Goal: Transaction & Acquisition: Purchase product/service

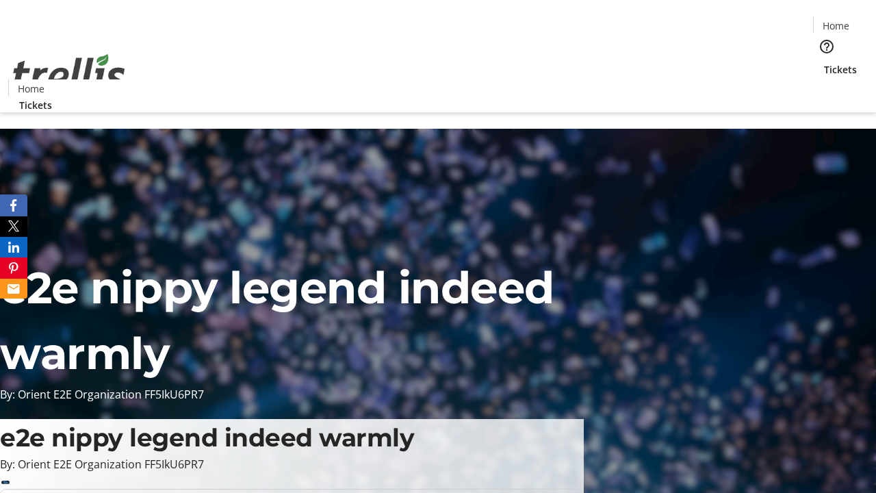
click at [824, 62] on span "Tickets" at bounding box center [840, 69] width 33 height 14
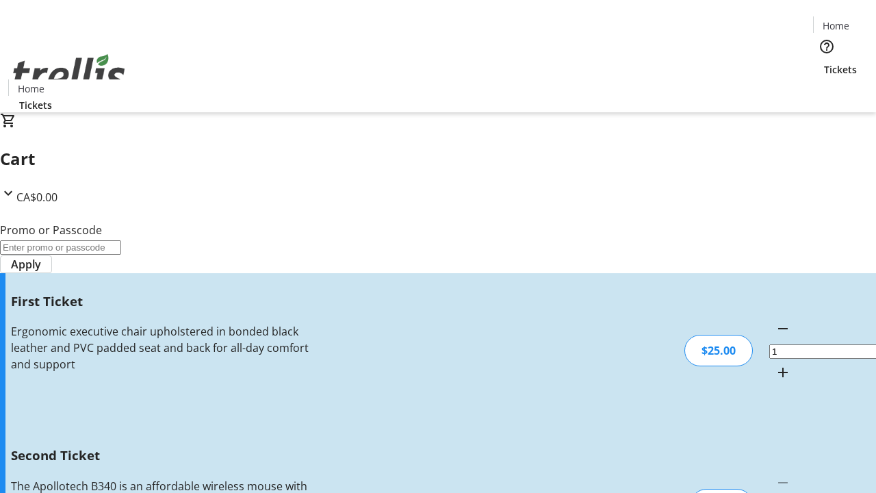
type input "2"
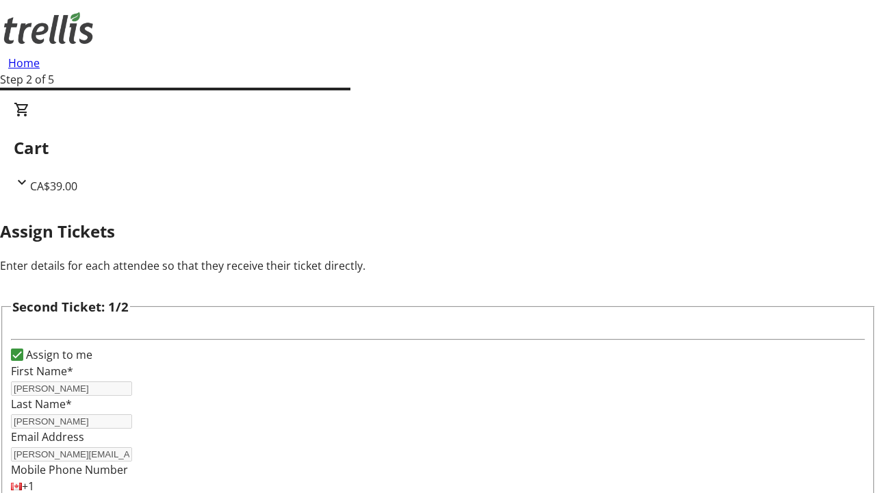
scroll to position [224, 0]
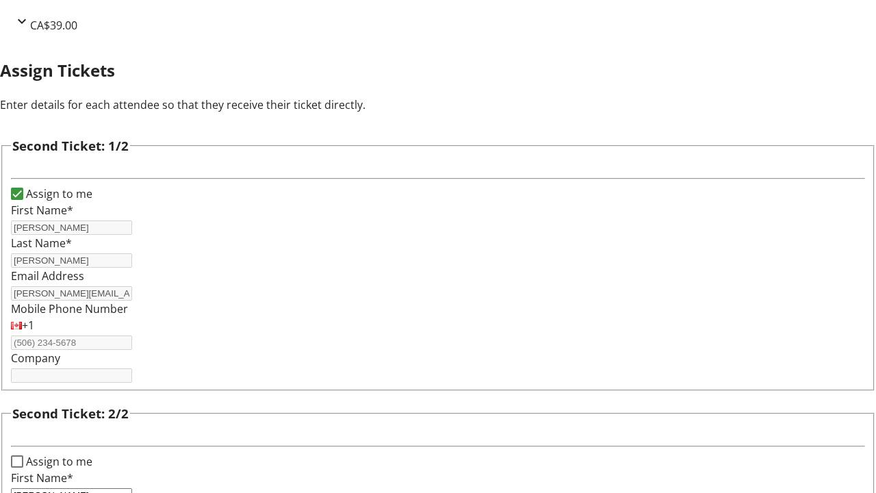
type input "[PERSON_NAME]"
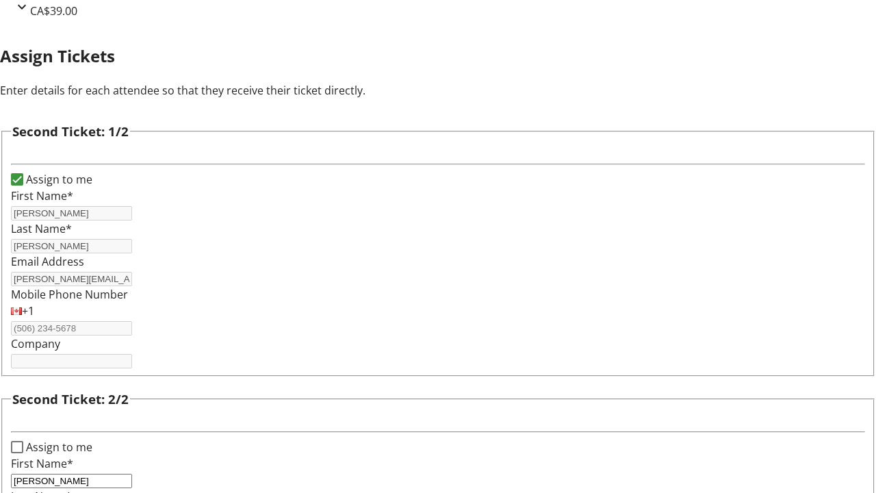
type input "[PERSON_NAME]"
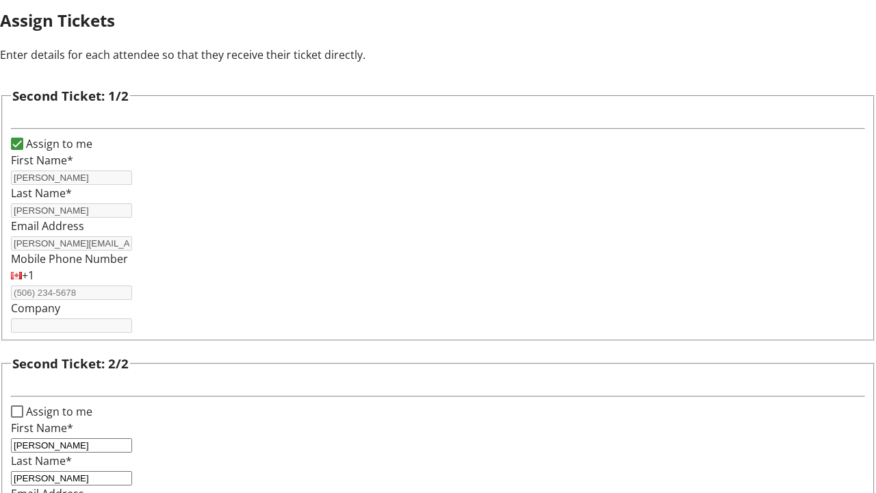
type input "[PERSON_NAME][EMAIL_ADDRESS][DOMAIN_NAME]"
